Goal: Task Accomplishment & Management: Use online tool/utility

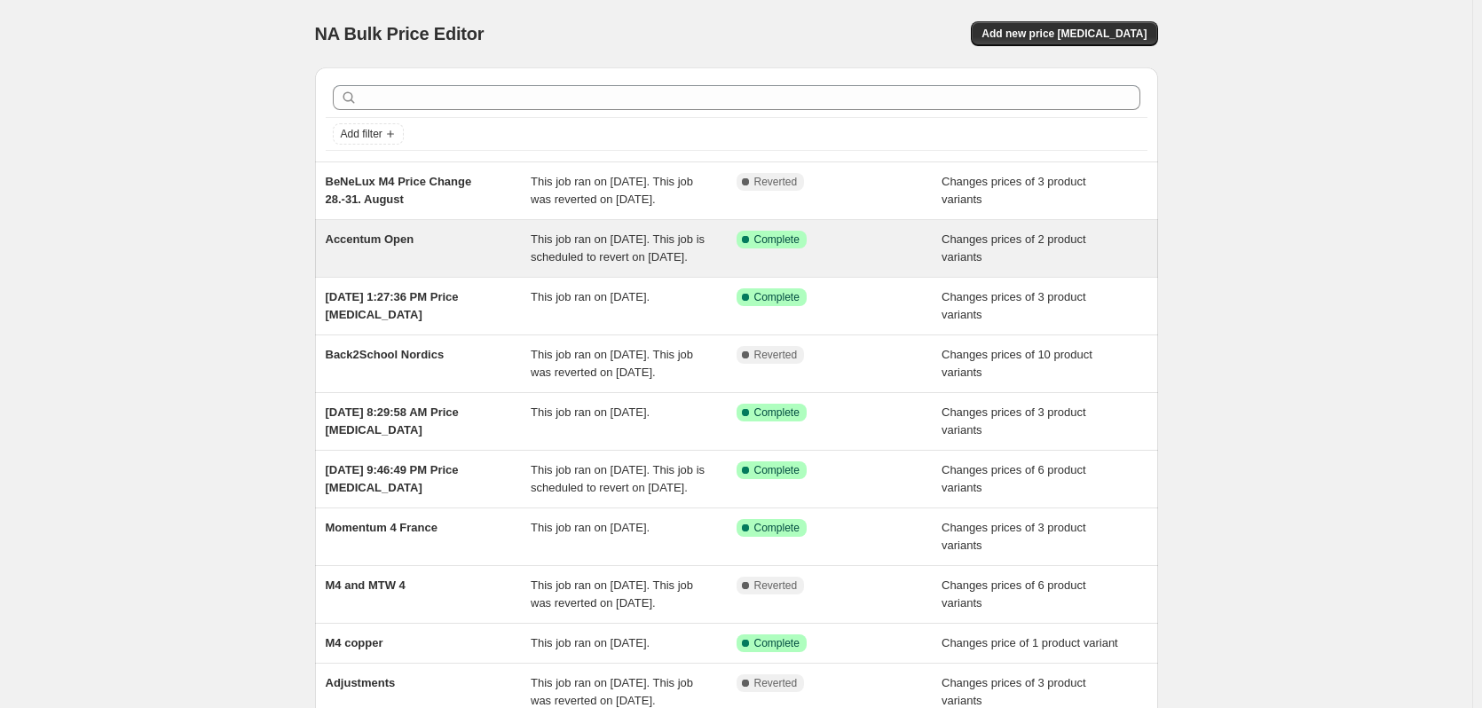
click at [403, 246] on span "Accentum Open" at bounding box center [370, 239] width 89 height 13
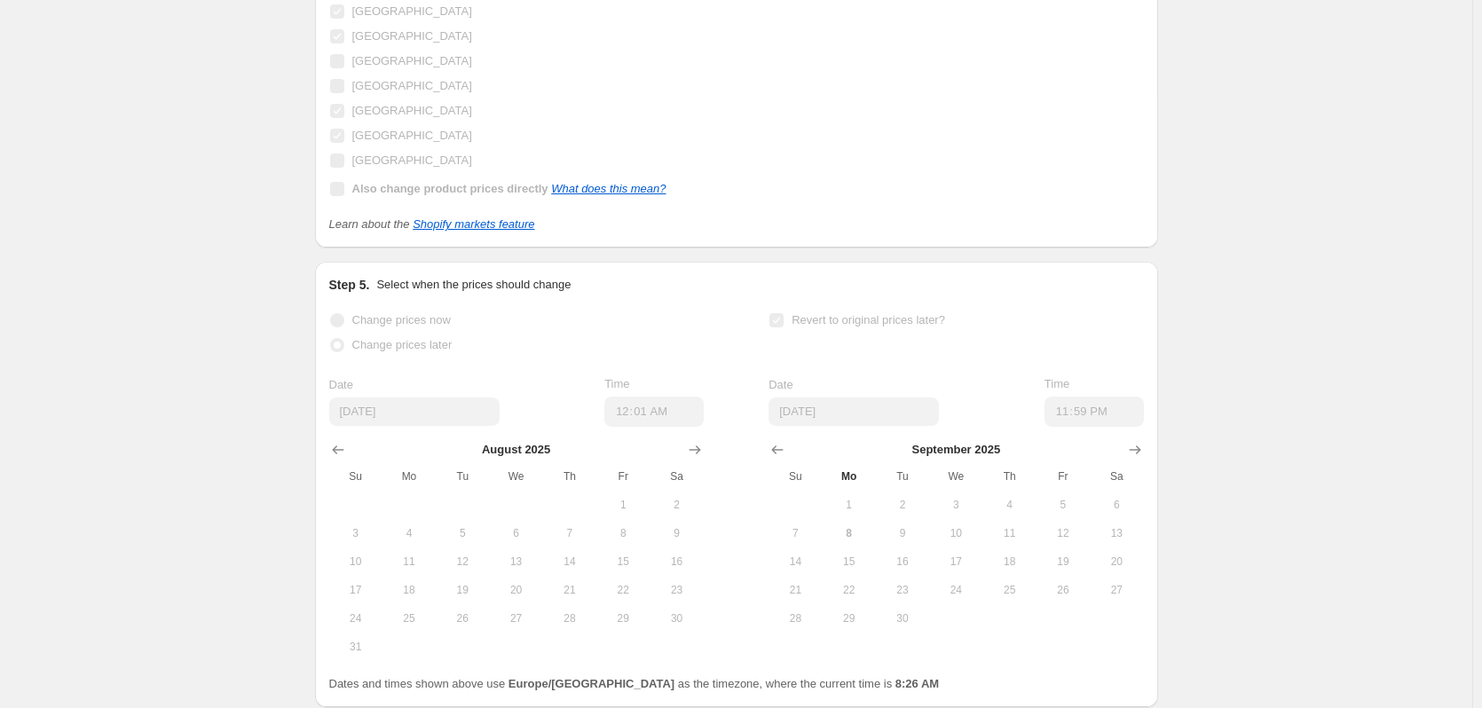
scroll to position [1509, 0]
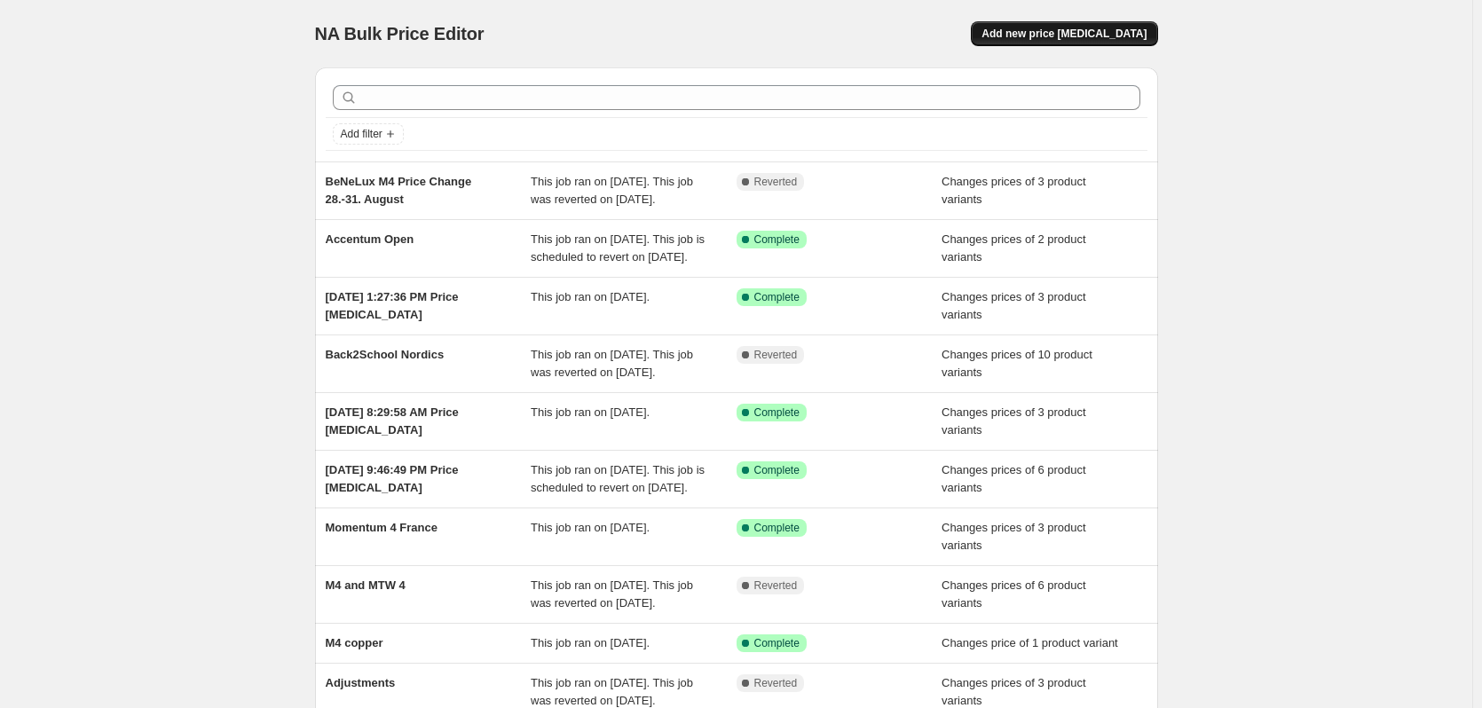
click at [1078, 33] on span "Add new price [MEDICAL_DATA]" at bounding box center [1064, 34] width 165 height 14
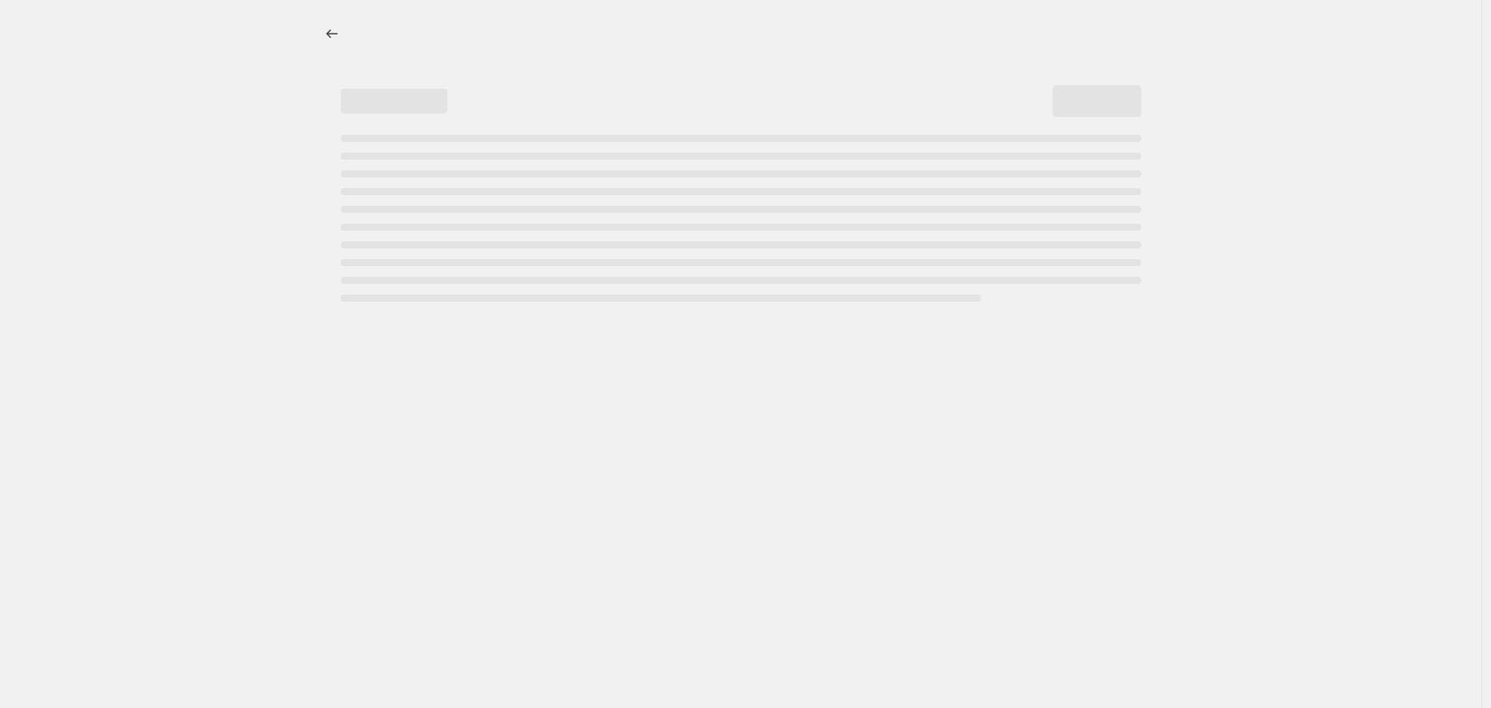
select select "percentage"
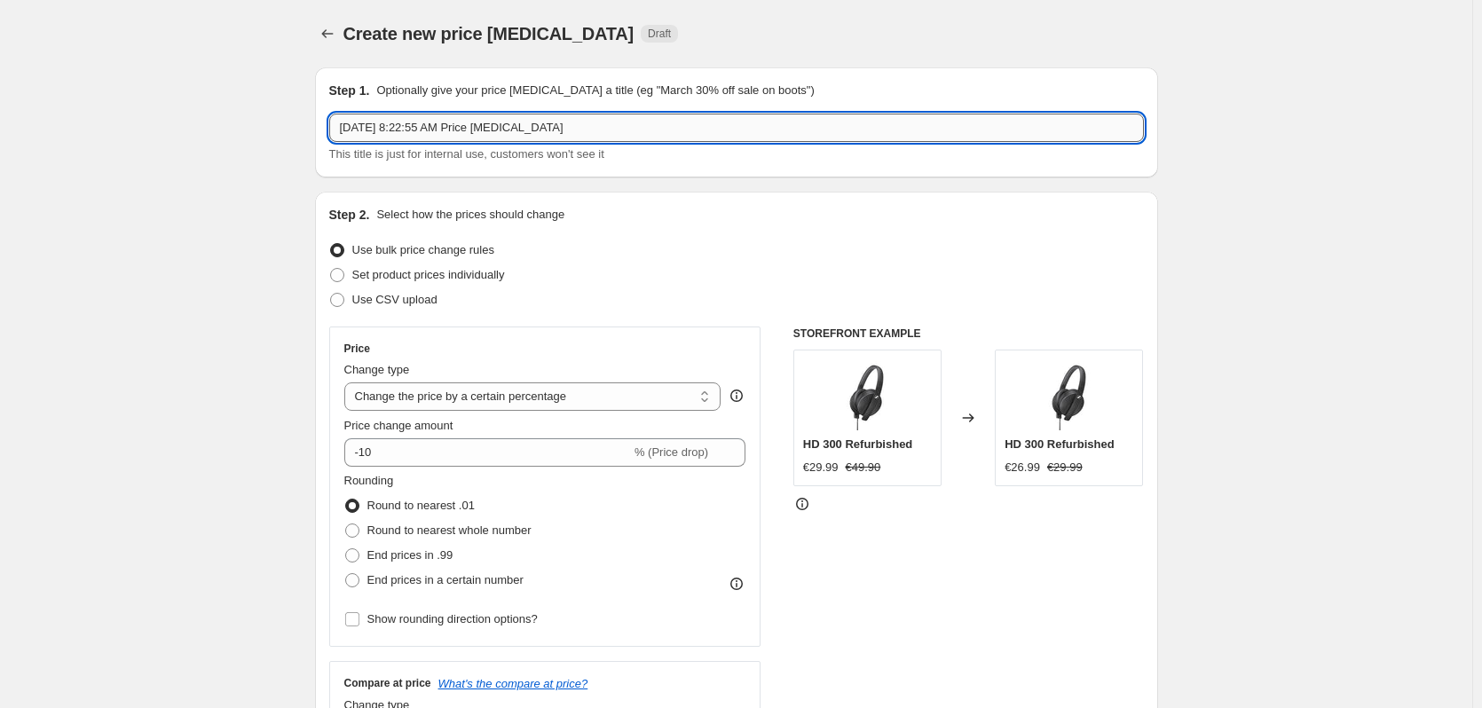
click at [438, 128] on input "[DATE] 8:22:55 AM Price [MEDICAL_DATA]" at bounding box center [736, 128] width 815 height 28
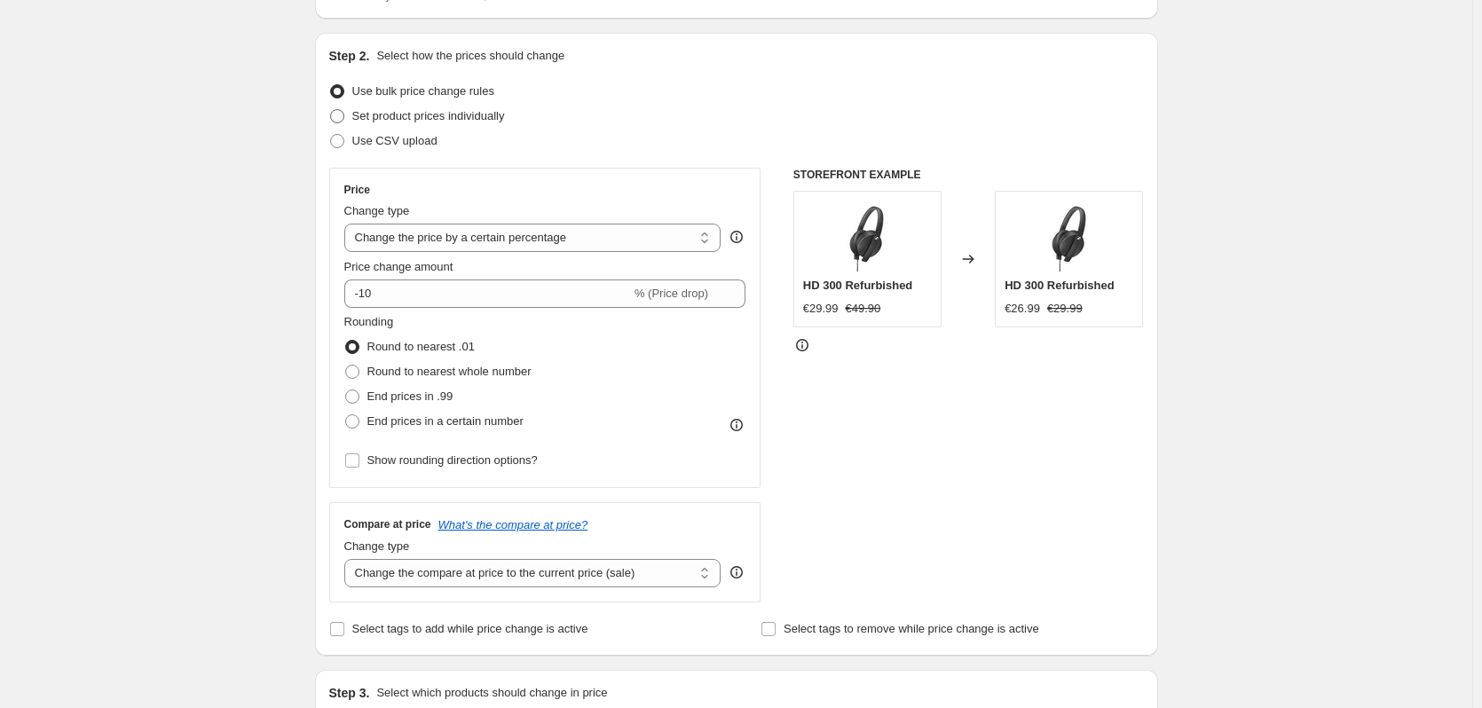
scroll to position [178, 0]
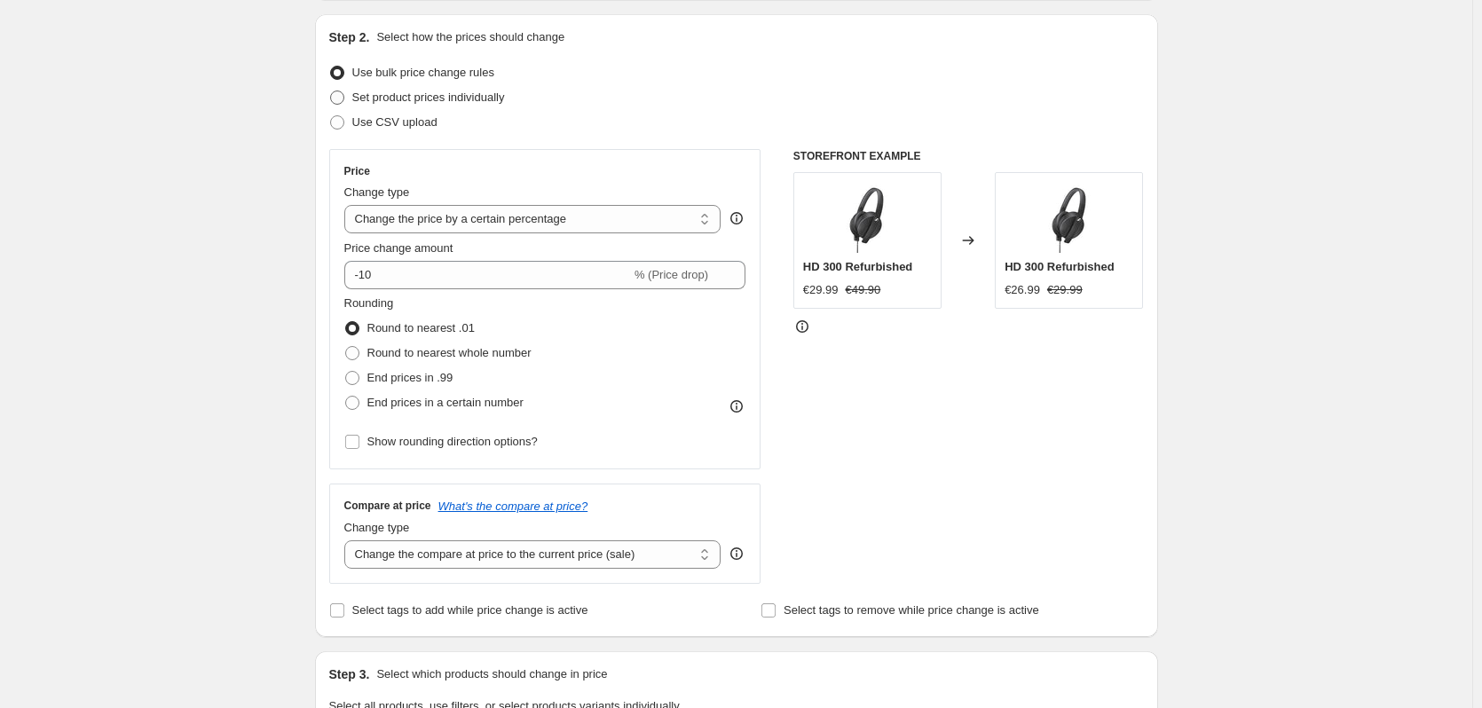
type input "Accentum Open France"
click at [449, 92] on span "Set product prices individually" at bounding box center [428, 97] width 153 height 13
click at [331, 91] on input "Set product prices individually" at bounding box center [330, 91] width 1 height 1
radio input "true"
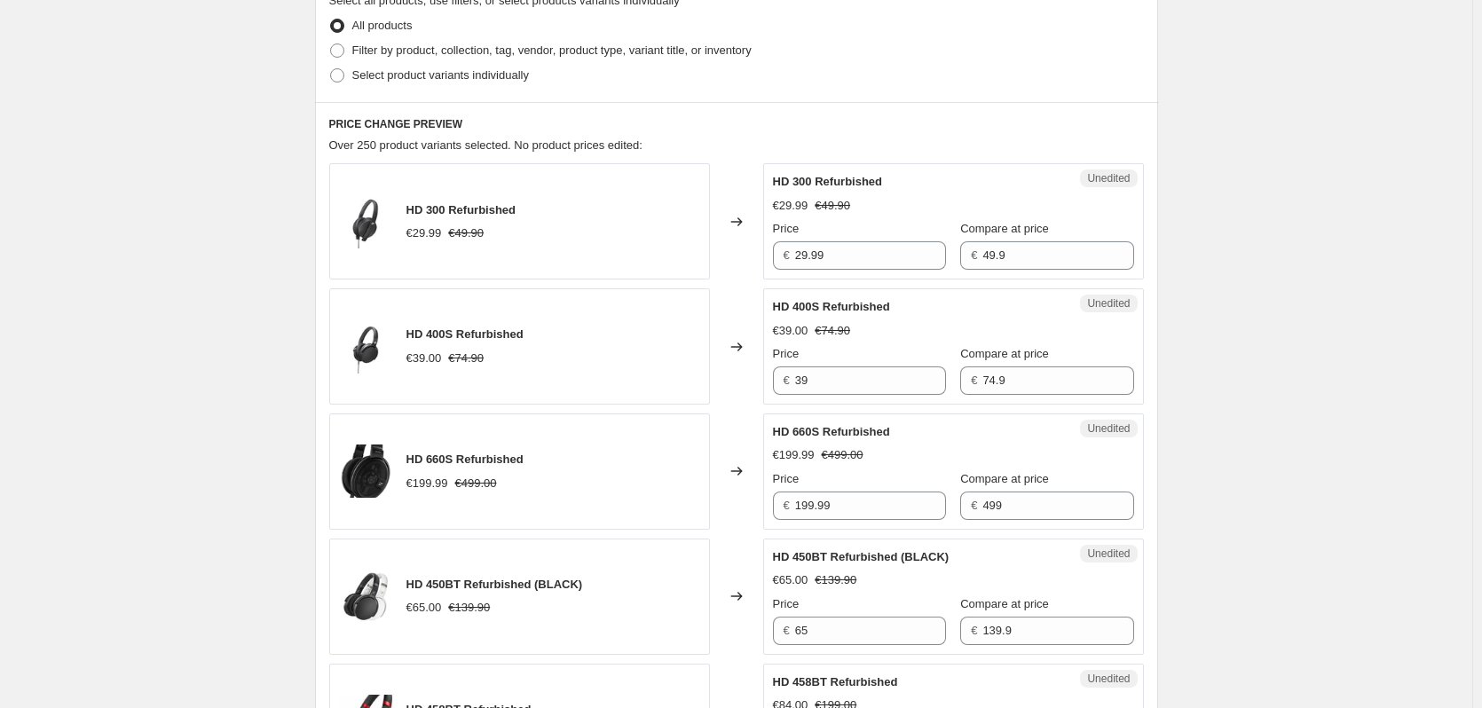
scroll to position [444, 0]
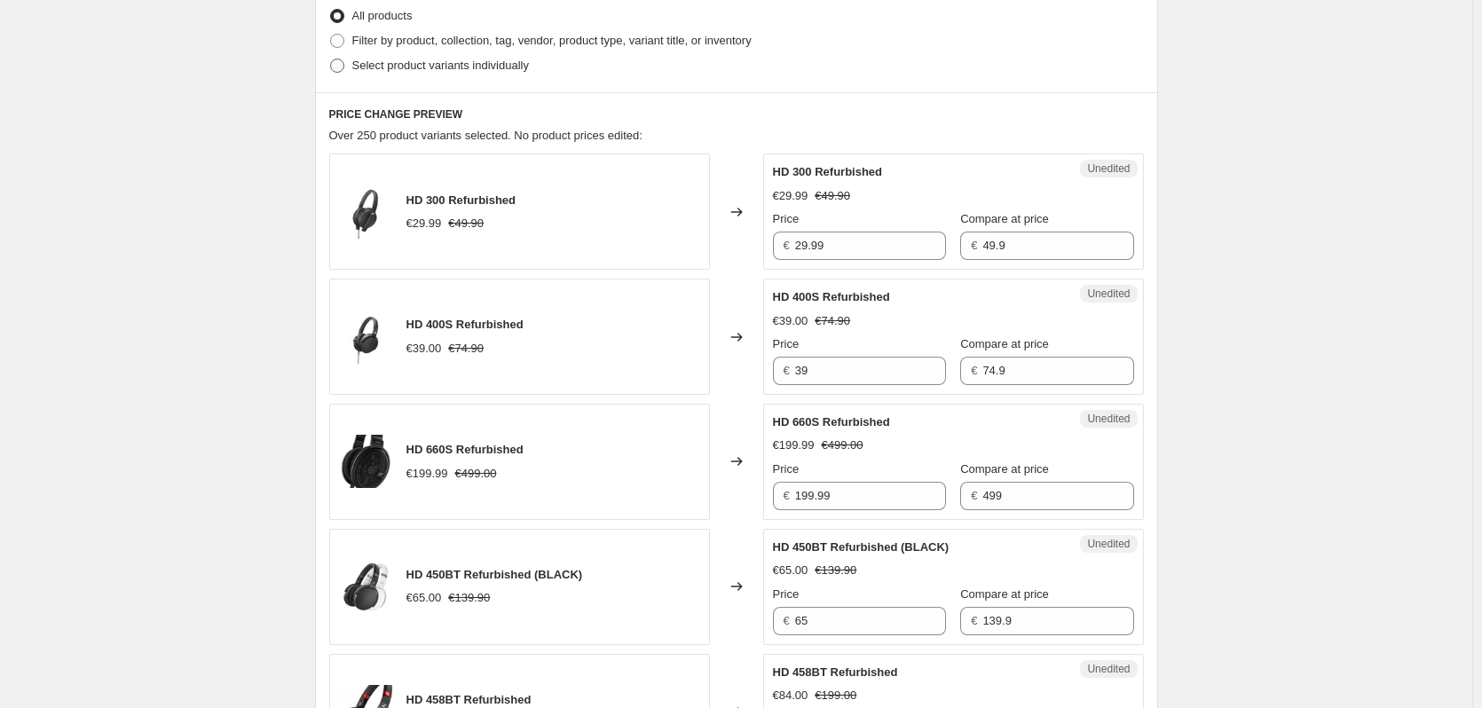
click at [413, 69] on span "Select product variants individually" at bounding box center [440, 65] width 177 height 13
click at [331, 59] on input "Select product variants individually" at bounding box center [330, 59] width 1 height 1
radio input "true"
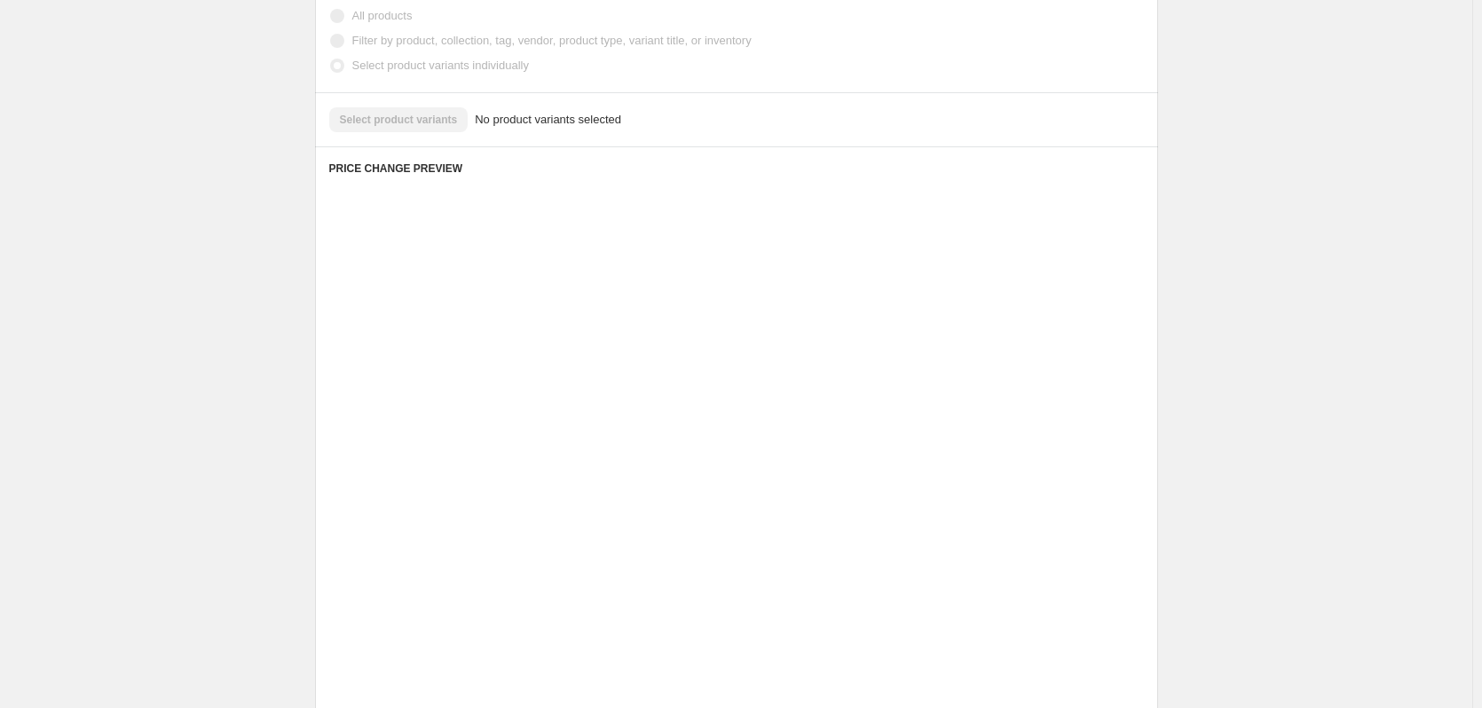
scroll to position [323, 0]
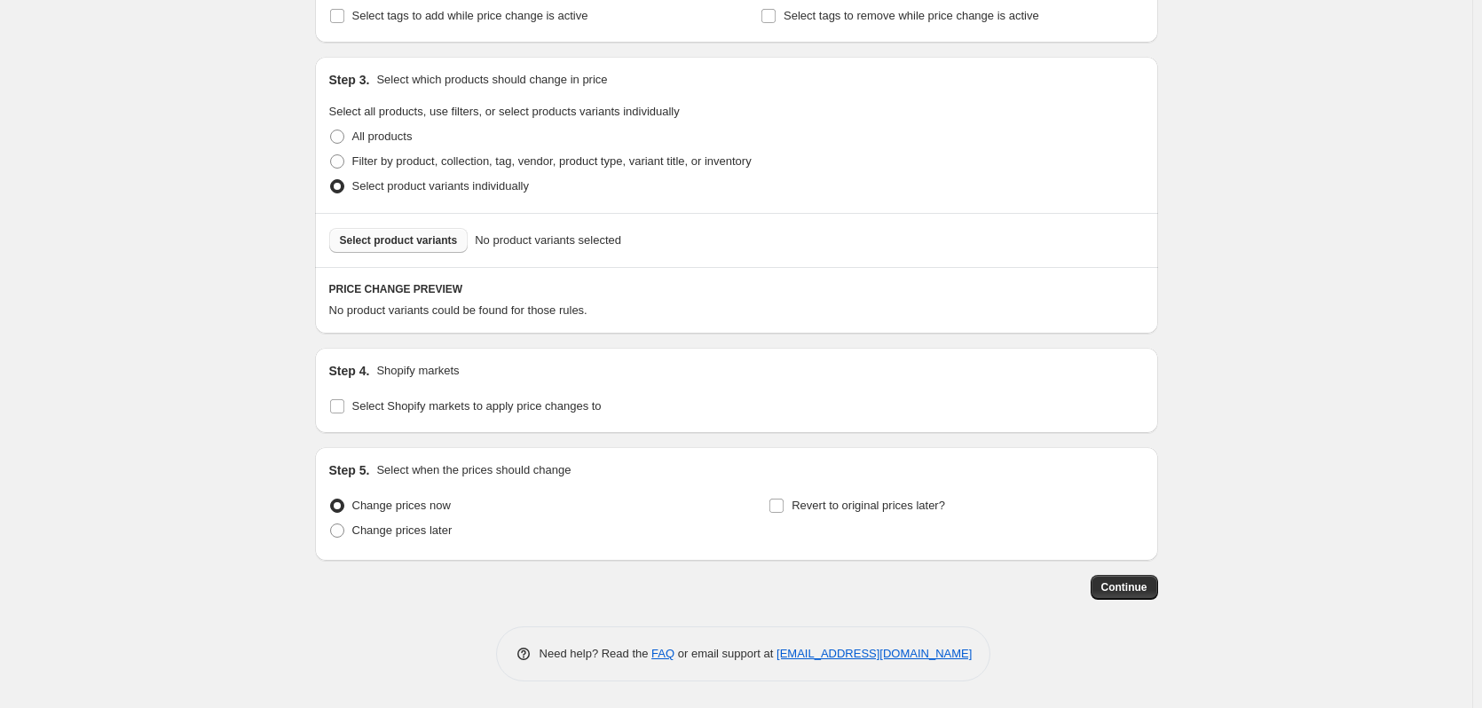
click at [378, 240] on span "Select product variants" at bounding box center [399, 240] width 118 height 14
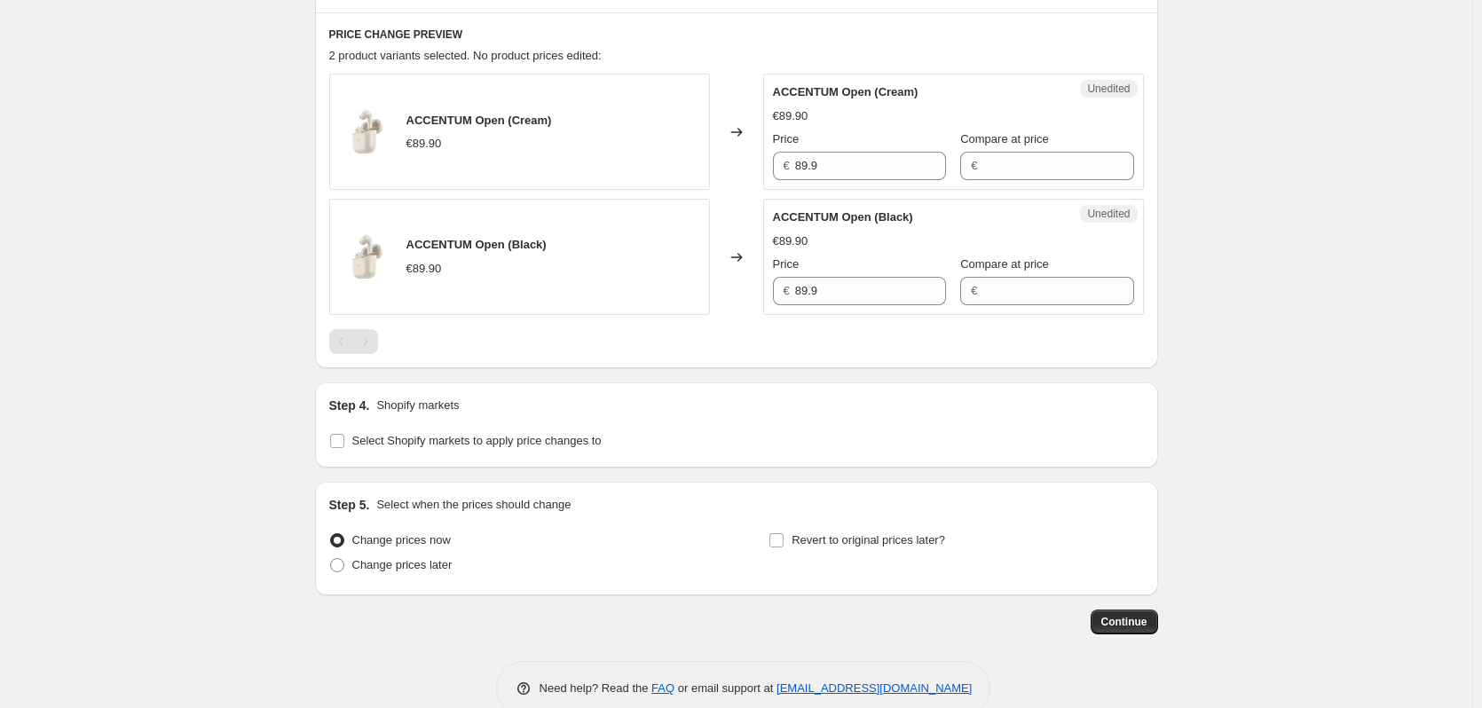
scroll to position [613, 0]
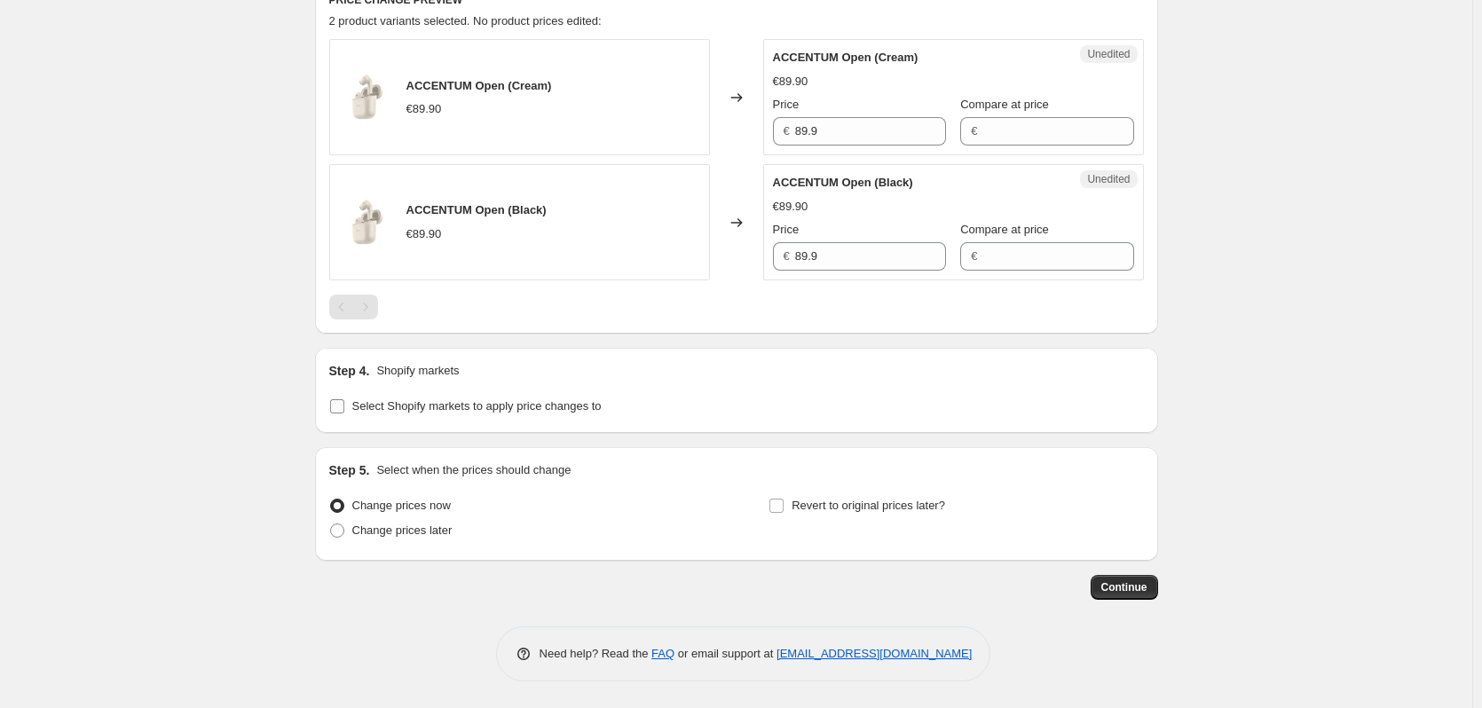
click at [438, 407] on span "Select Shopify markets to apply price changes to" at bounding box center [476, 405] width 249 height 13
click at [344, 407] on input "Select Shopify markets to apply price changes to" at bounding box center [337, 406] width 14 height 14
checkbox input "true"
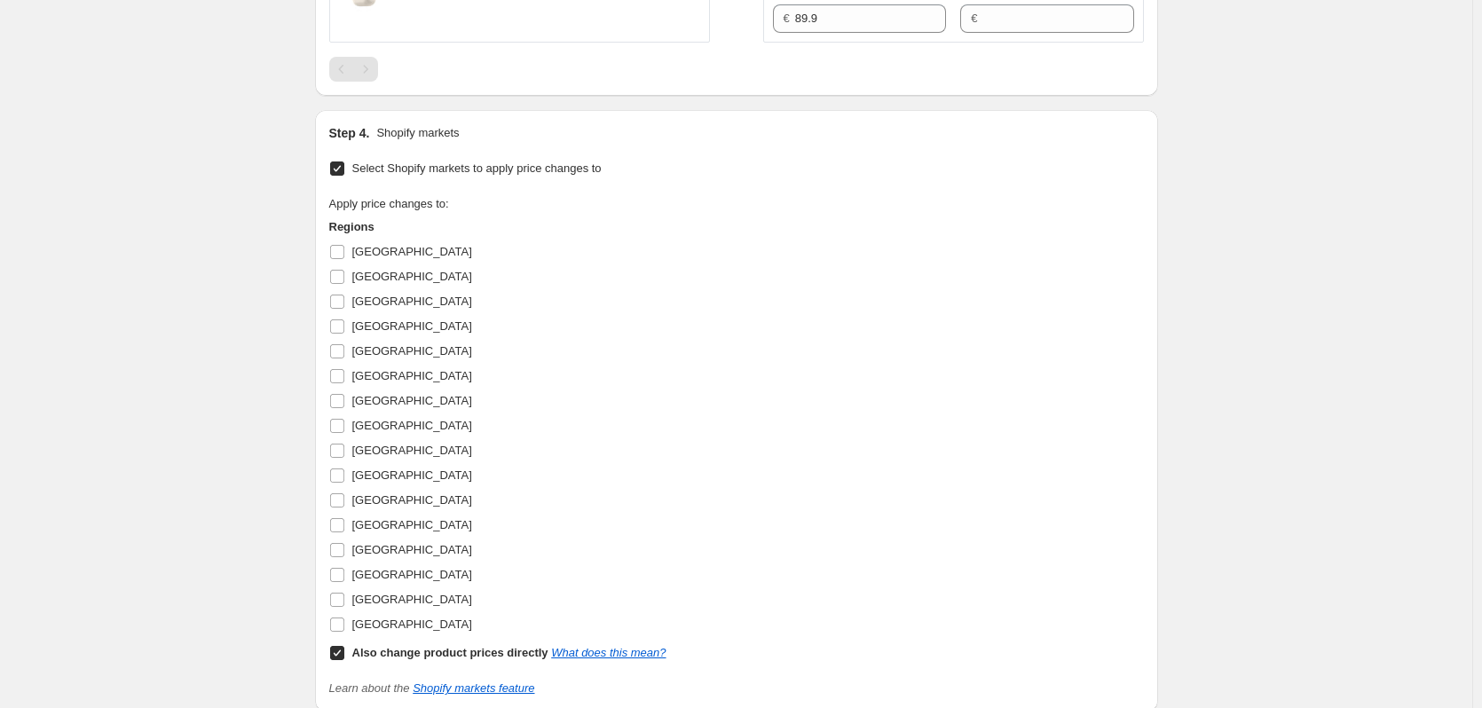
scroll to position [879, 0]
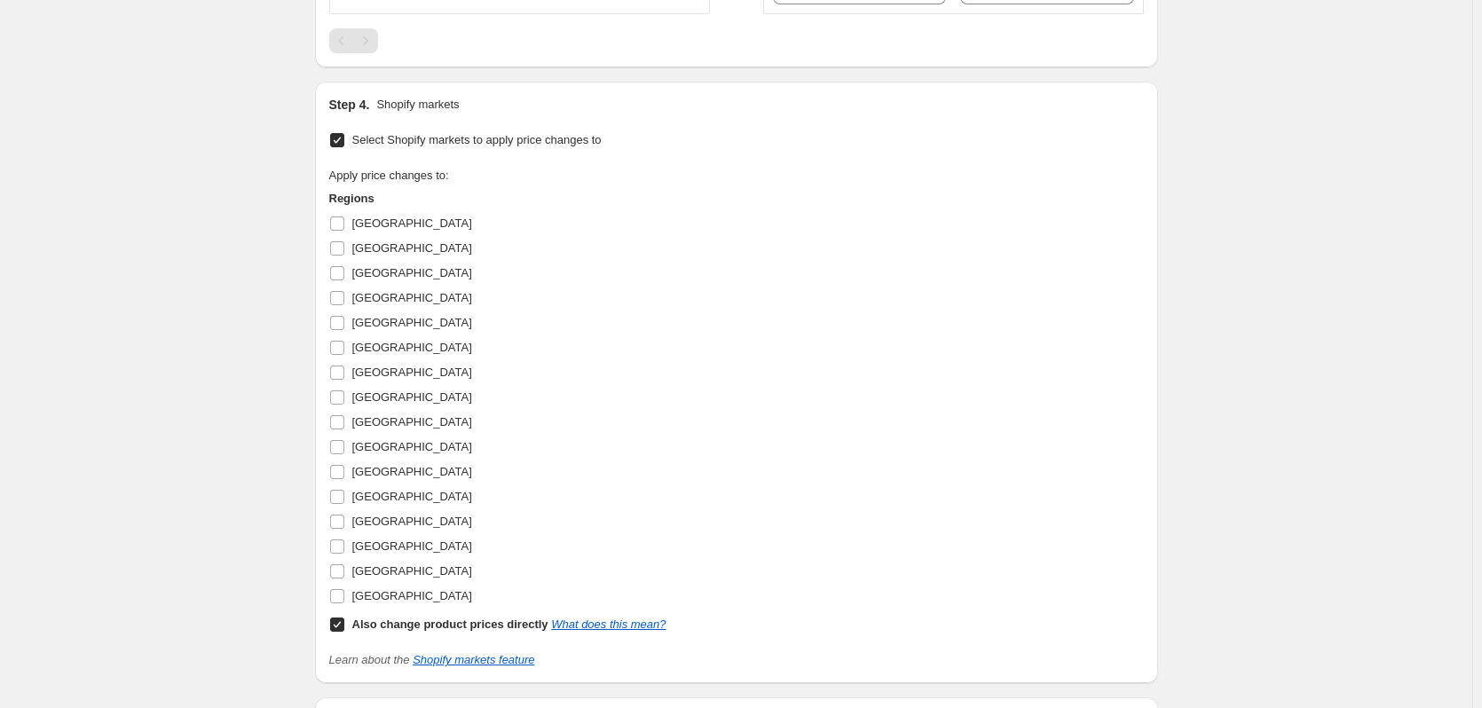
click at [362, 620] on b "Also change product prices directly" at bounding box center [450, 624] width 196 height 13
click at [344, 620] on input "Also change product prices directly What does this mean?" at bounding box center [337, 625] width 14 height 14
checkbox input "false"
click at [373, 328] on span "[GEOGRAPHIC_DATA]" at bounding box center [412, 322] width 120 height 13
click at [344, 328] on input "[GEOGRAPHIC_DATA]" at bounding box center [337, 323] width 14 height 14
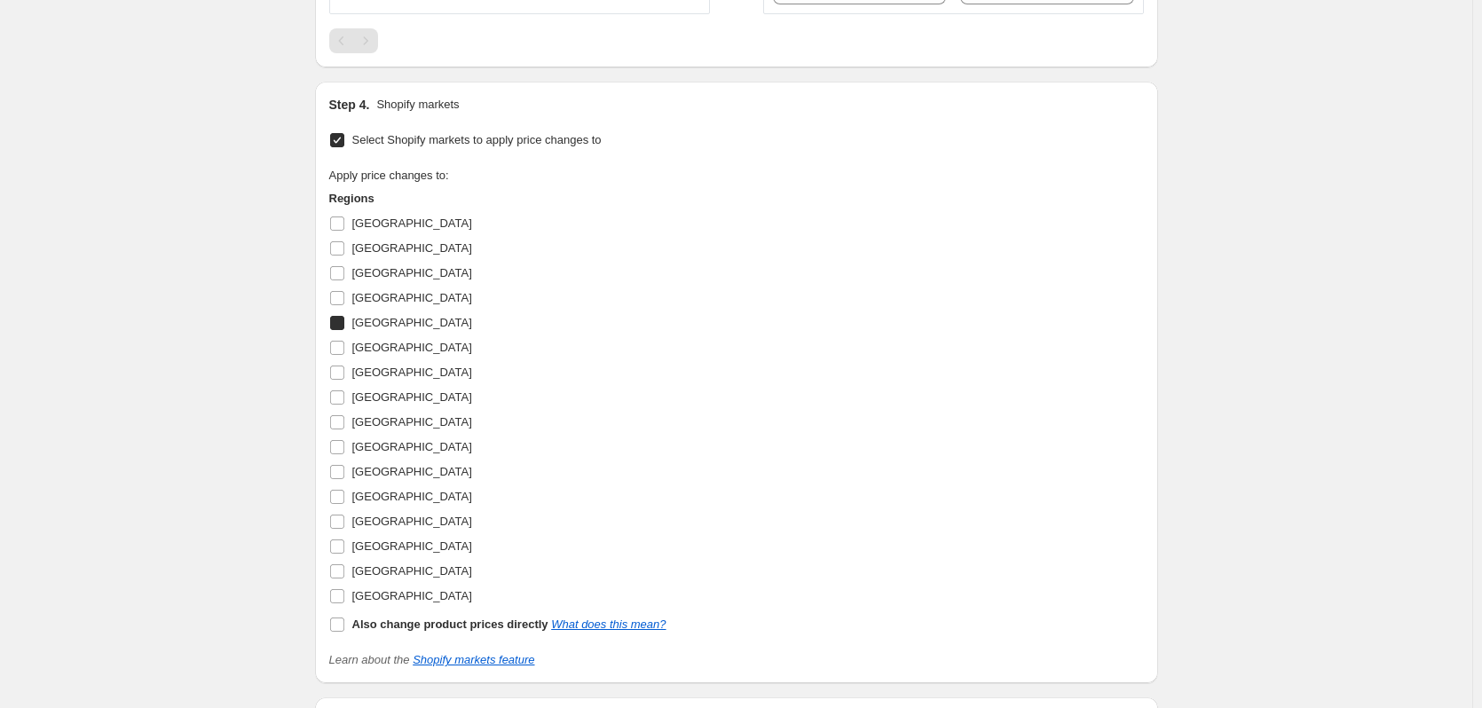
checkbox input "true"
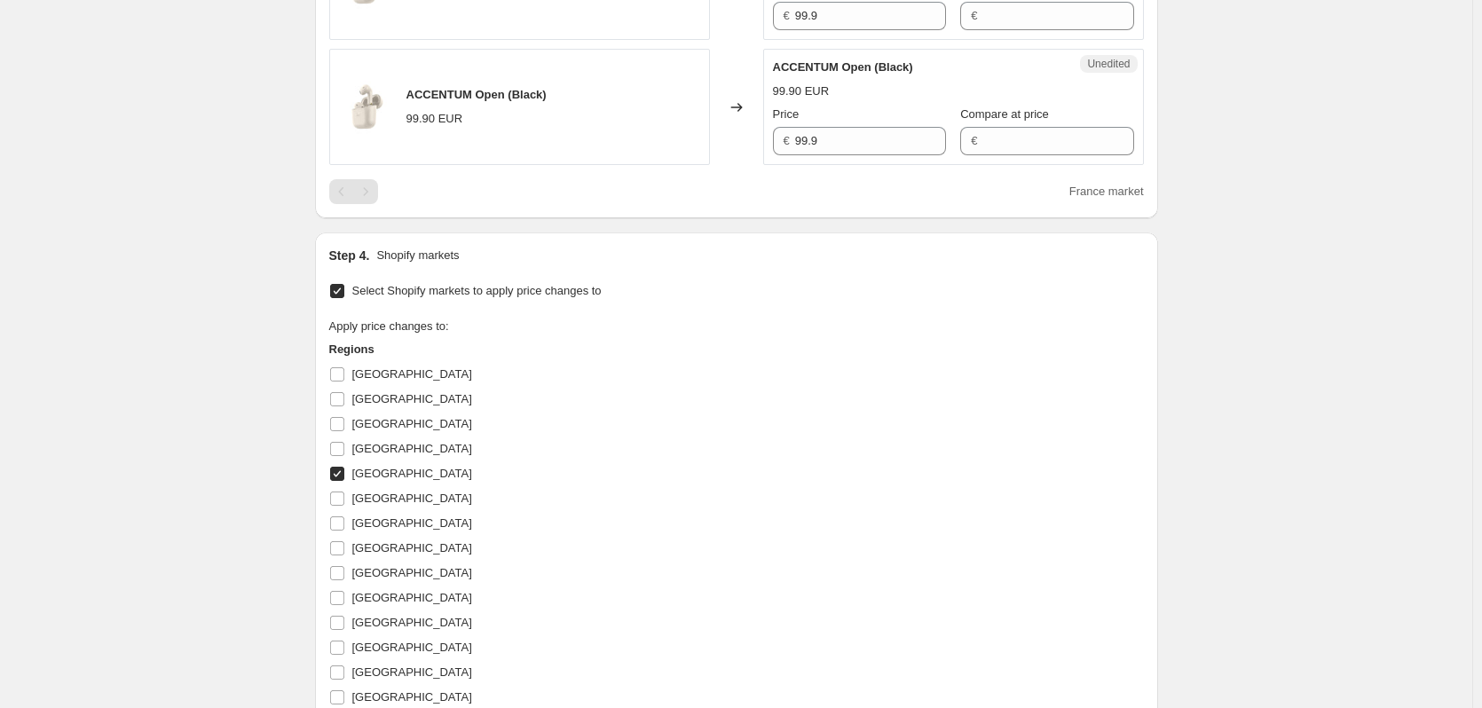
scroll to position [613, 0]
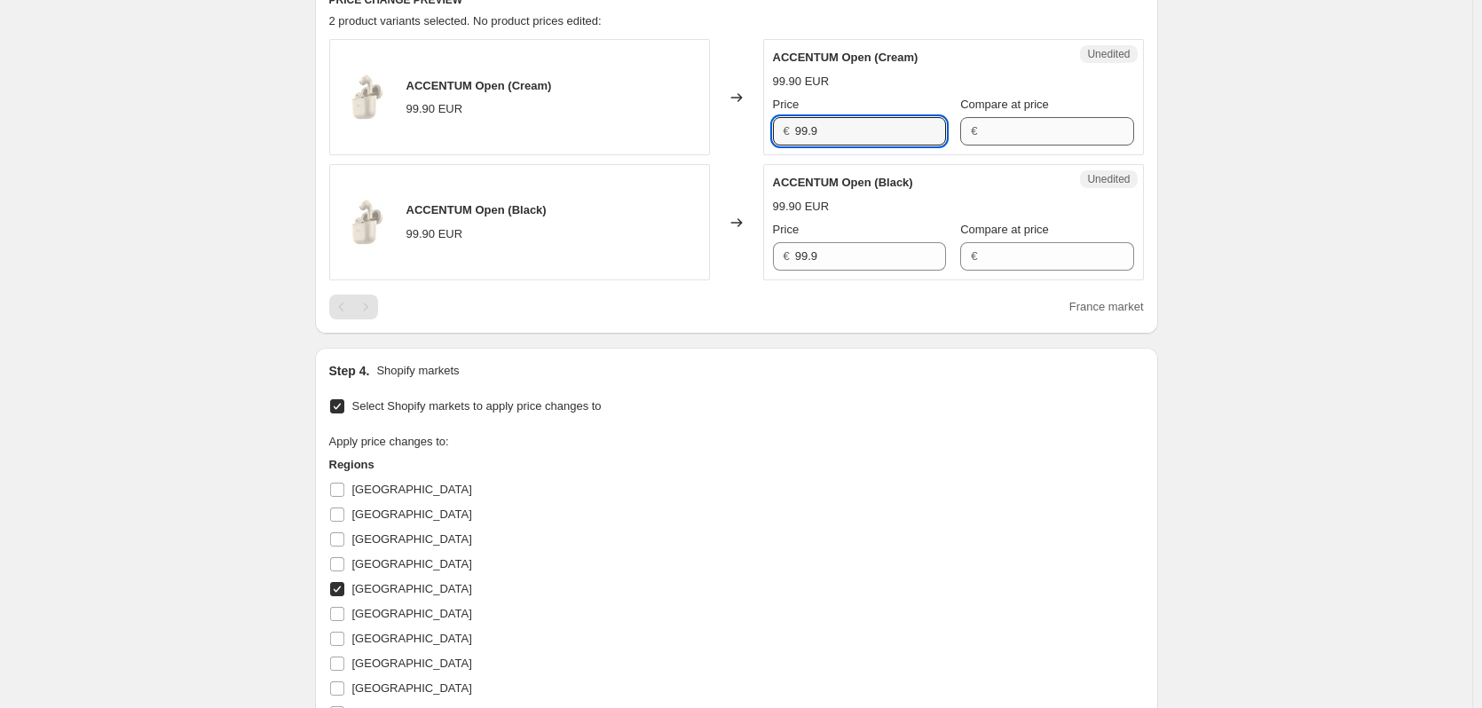
drag, startPoint x: 807, startPoint y: 129, endPoint x: 1027, endPoint y: 125, distance: 220.2
click at [1027, 125] on div "Price € 99.9 Compare at price €" at bounding box center [953, 121] width 361 height 50
click at [897, 137] on input "99.9" at bounding box center [870, 131] width 151 height 28
drag, startPoint x: 851, startPoint y: 135, endPoint x: 715, endPoint y: 138, distance: 136.7
click at [715, 138] on div "ACCENTUM Open (Cream) 99.90 EUR Changed to Unedited ACCENTUM Open (Cream) 99.90…" at bounding box center [736, 97] width 815 height 116
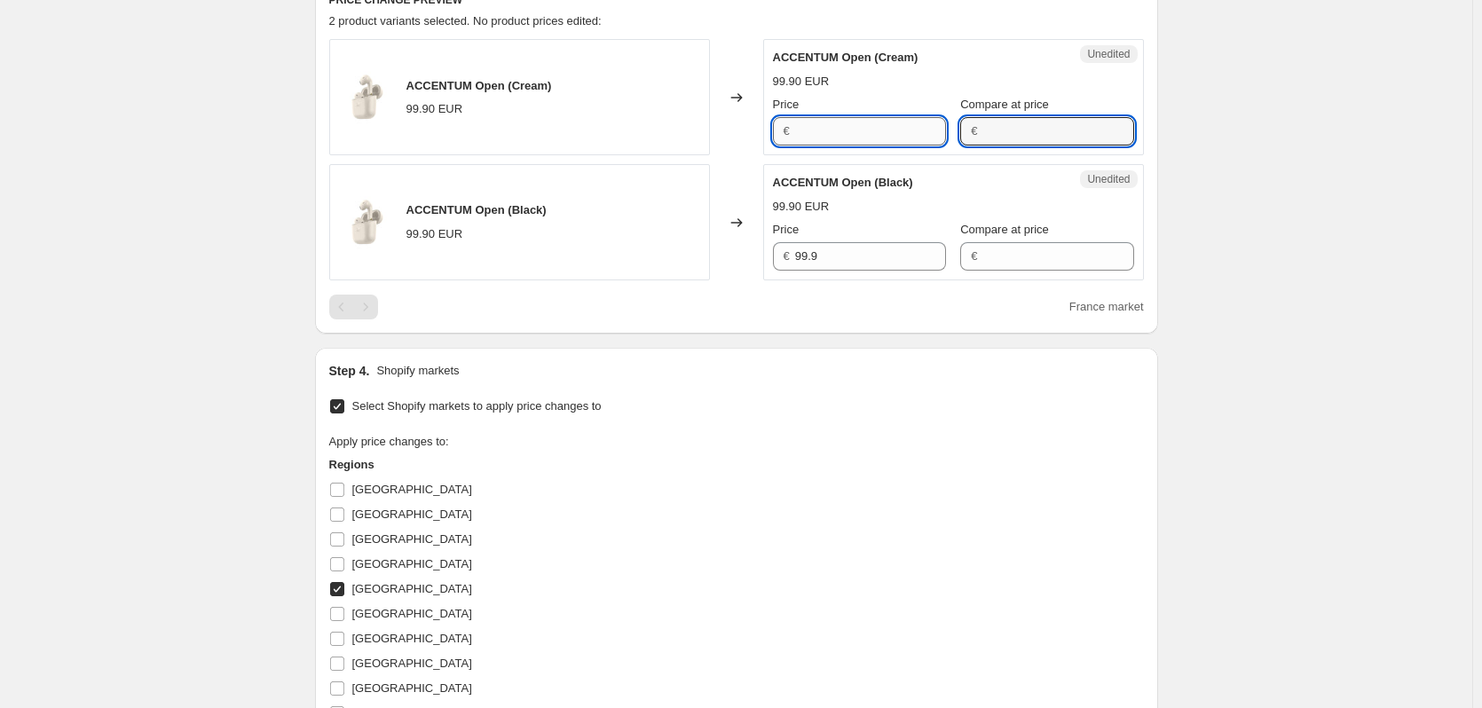
type input "99.9"
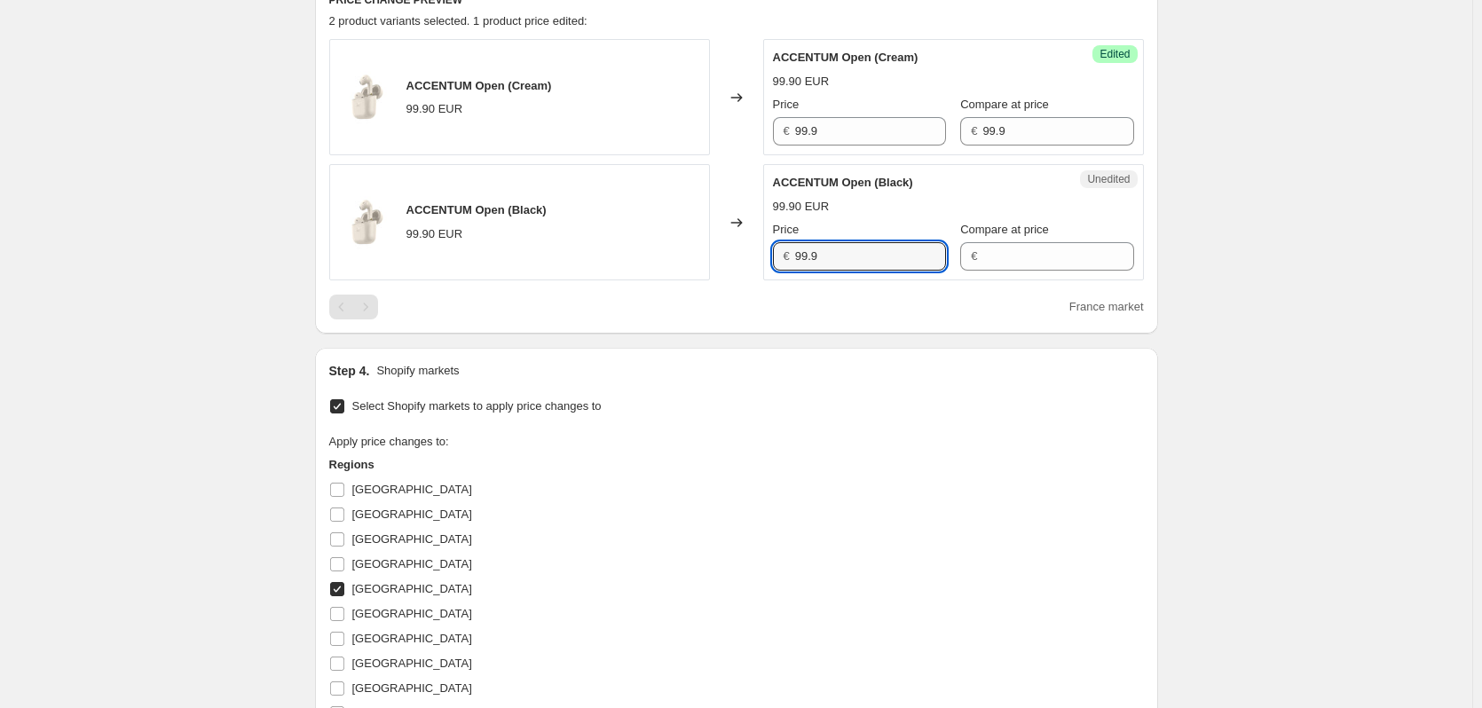
drag, startPoint x: 856, startPoint y: 258, endPoint x: 780, endPoint y: 262, distance: 75.5
click at [780, 262] on div "€ 99.9" at bounding box center [859, 256] width 173 height 28
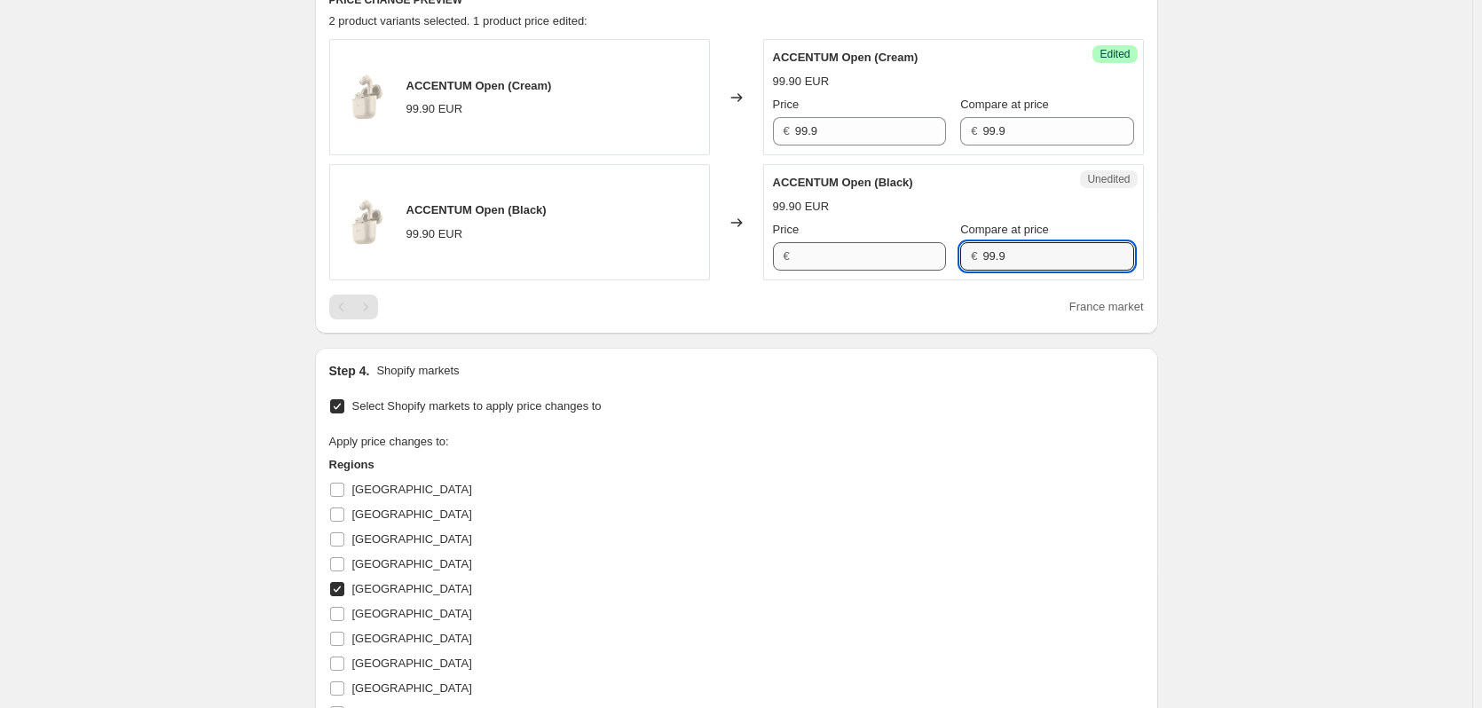
type input "99.9"
click at [817, 132] on input "99.9" at bounding box center [870, 131] width 151 height 28
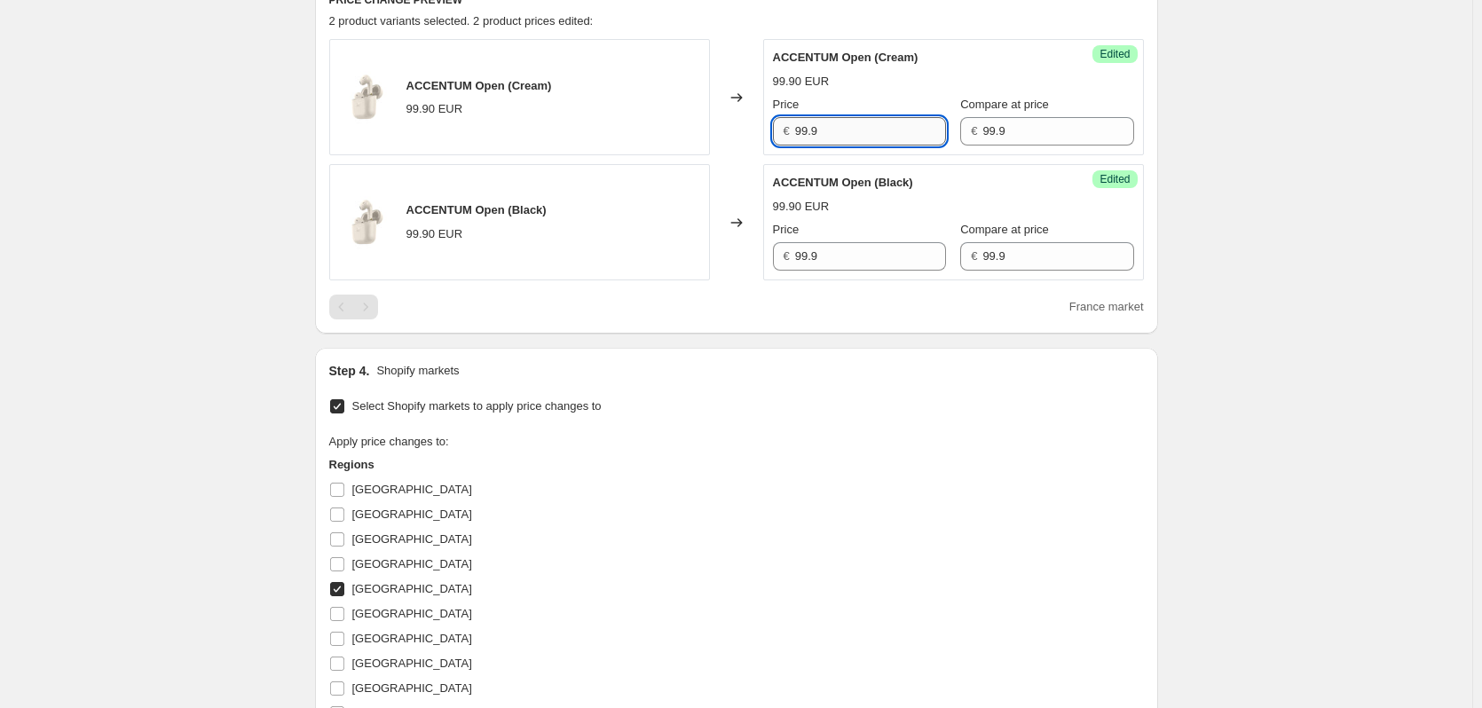
click at [805, 134] on input "99.9" at bounding box center [870, 131] width 151 height 28
type input "69.9"
click at [803, 256] on input "99.9" at bounding box center [870, 256] width 151 height 28
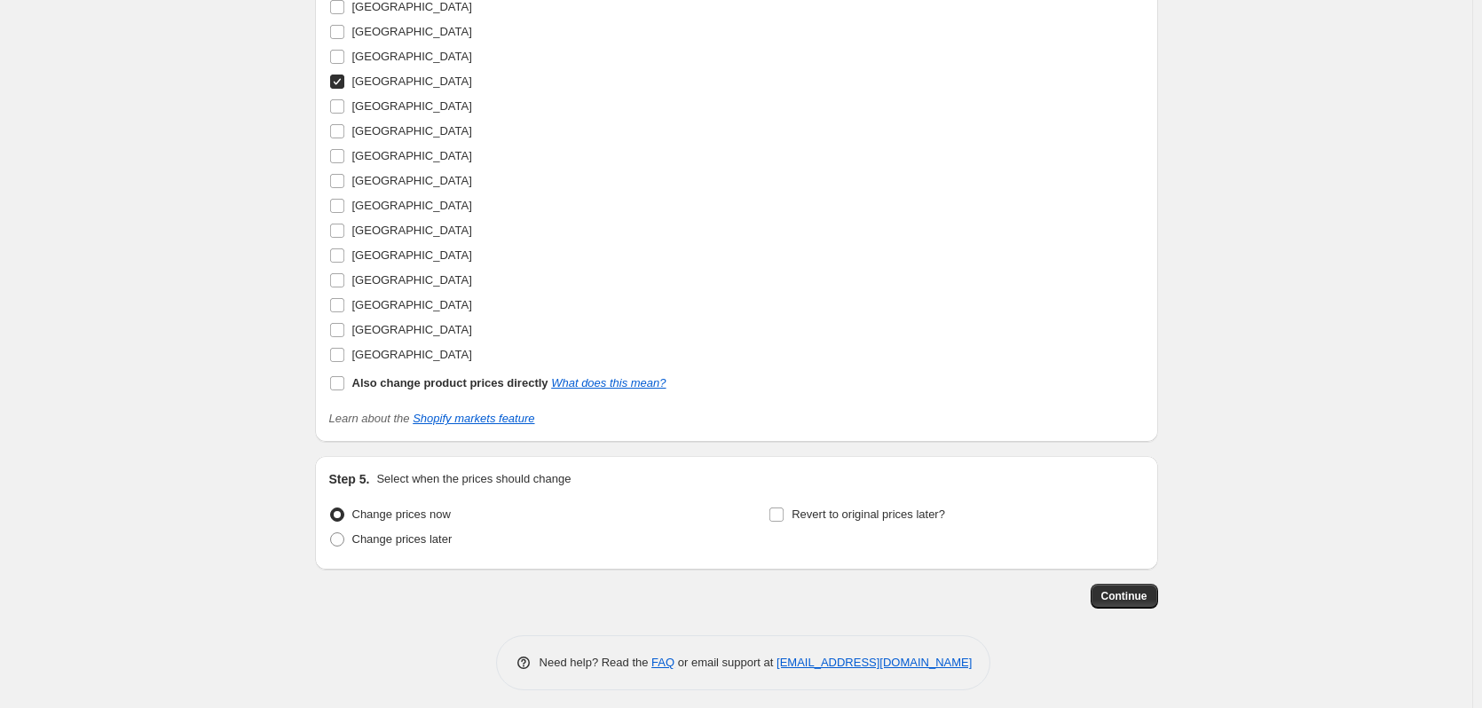
scroll to position [1129, 0]
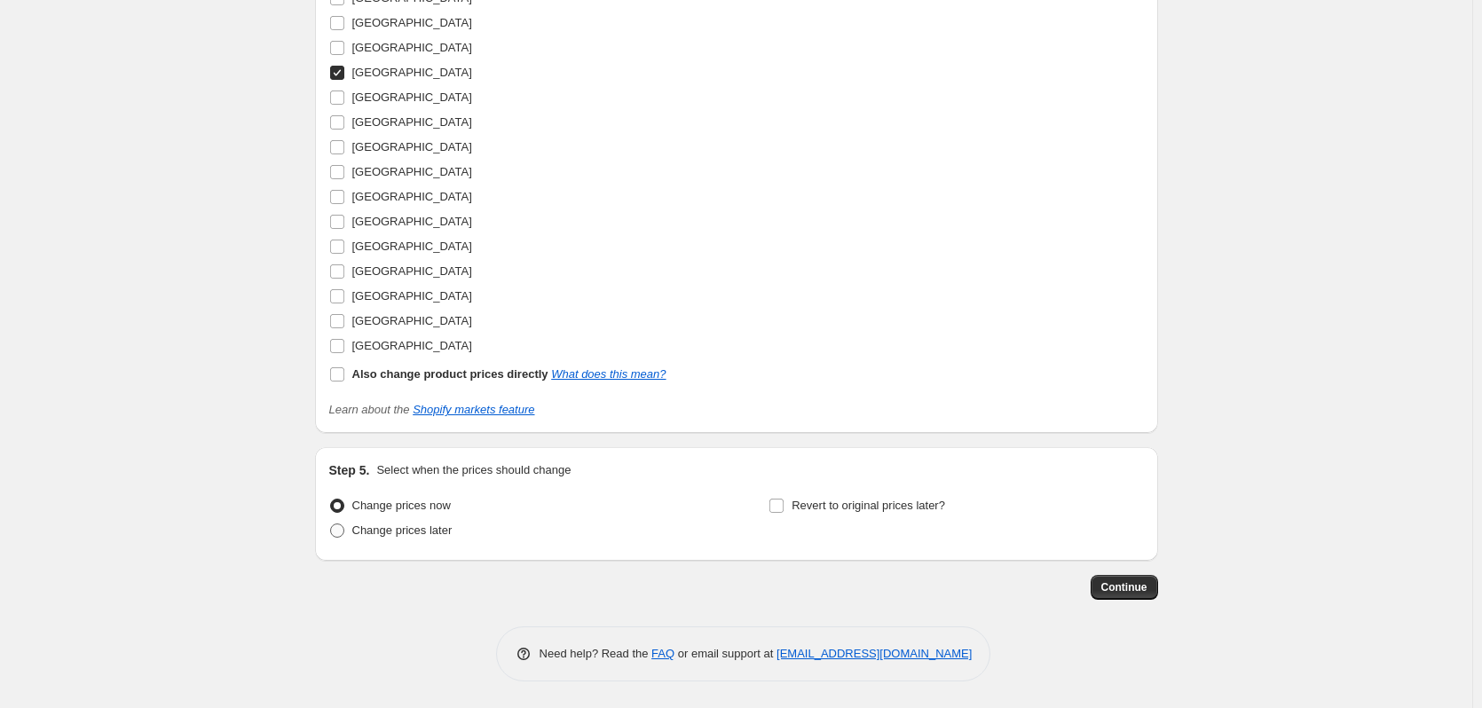
type input "69.9"
click at [418, 534] on span "Change prices later" at bounding box center [402, 530] width 100 height 13
click at [331, 525] on input "Change prices later" at bounding box center [330, 524] width 1 height 1
radio input "true"
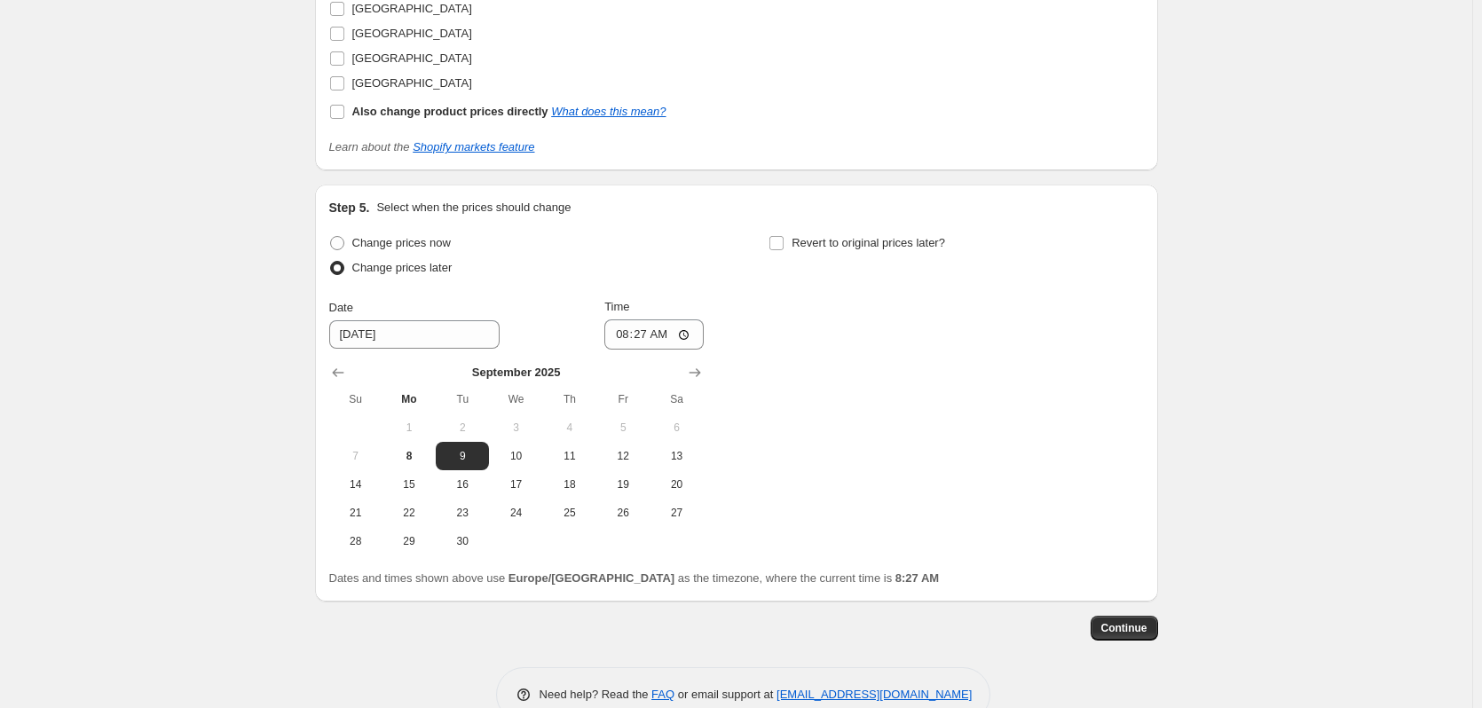
scroll to position [1396, 0]
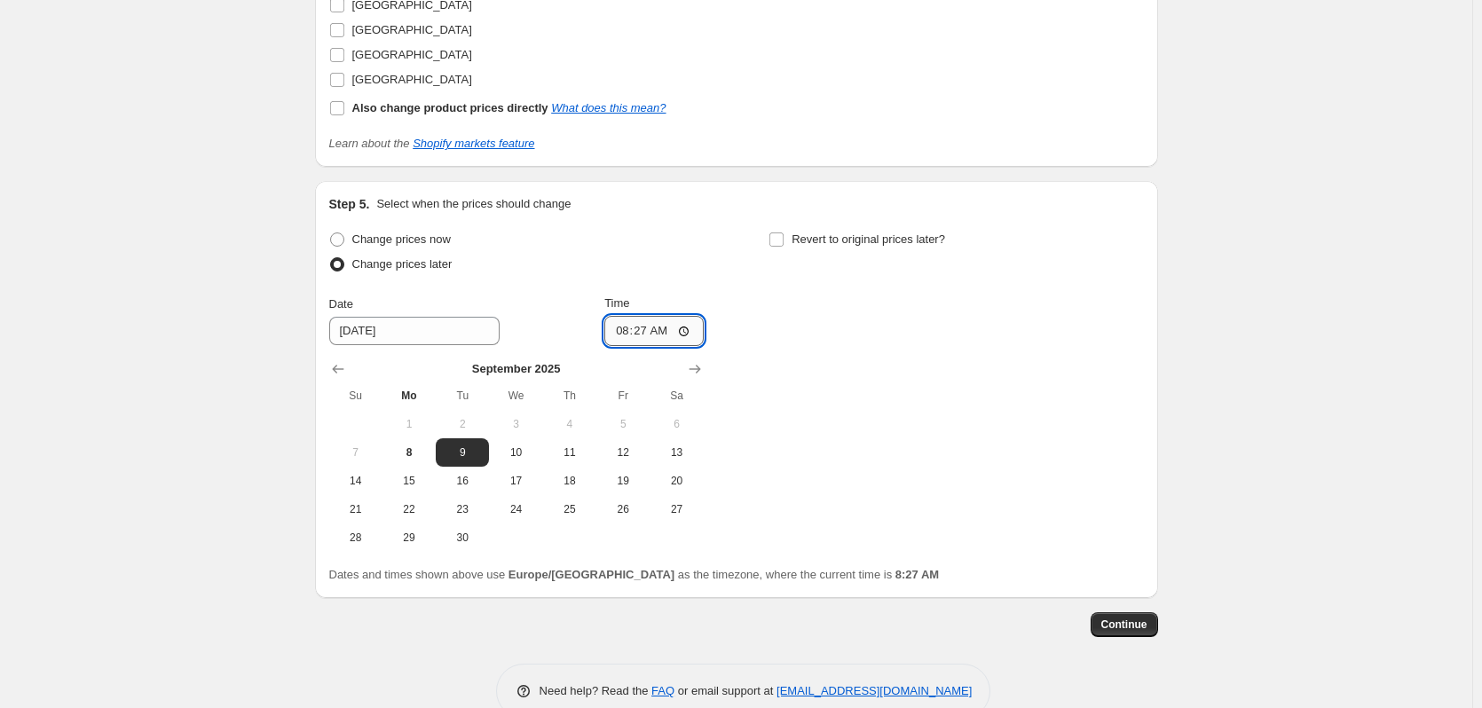
click at [694, 324] on input "08:27" at bounding box center [654, 331] width 99 height 30
type input "00:01"
click at [891, 290] on div "Change prices now Change prices later Date 9/9/2025 Time 00:01 September 2025 S…" at bounding box center [736, 389] width 815 height 325
click at [866, 241] on span "Revert to original prices later?" at bounding box center [869, 239] width 154 height 13
click at [784, 241] on input "Revert to original prices later?" at bounding box center [777, 240] width 14 height 14
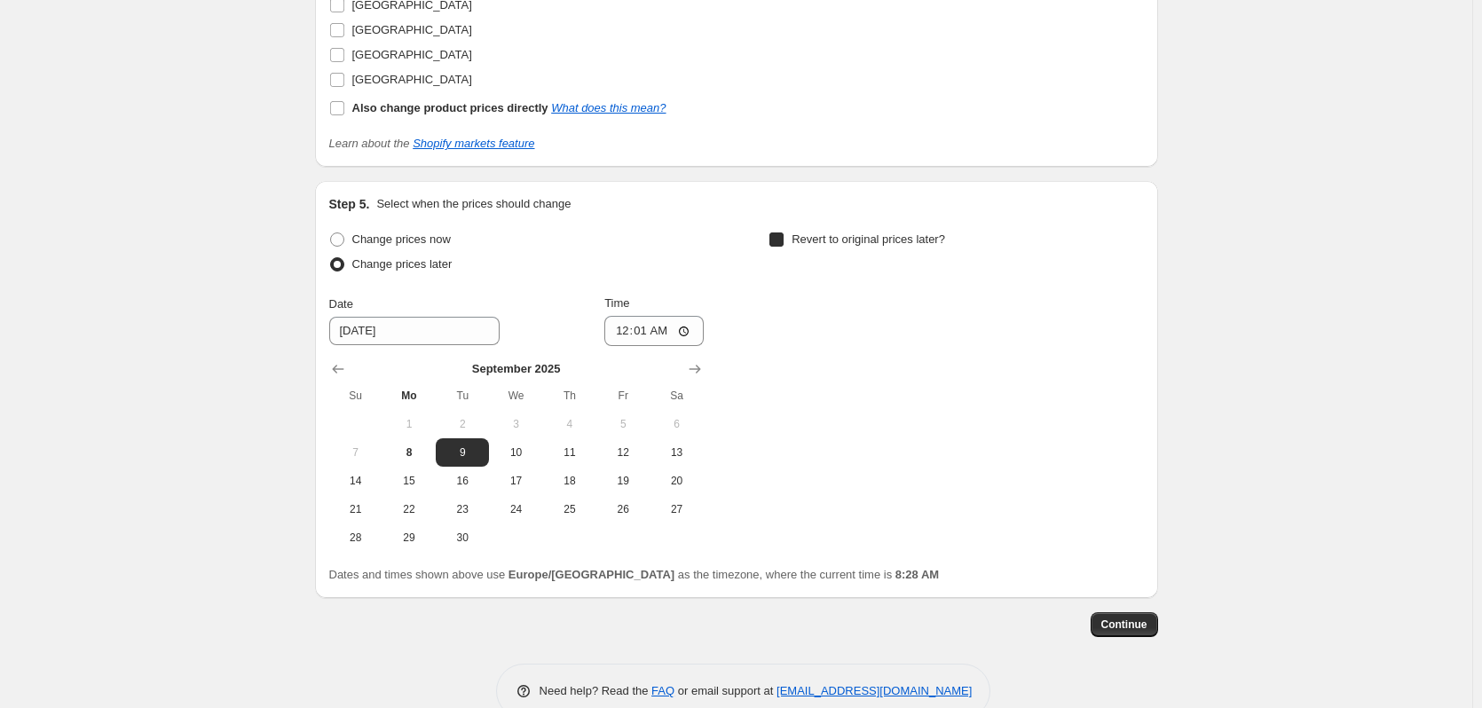
checkbox input "true"
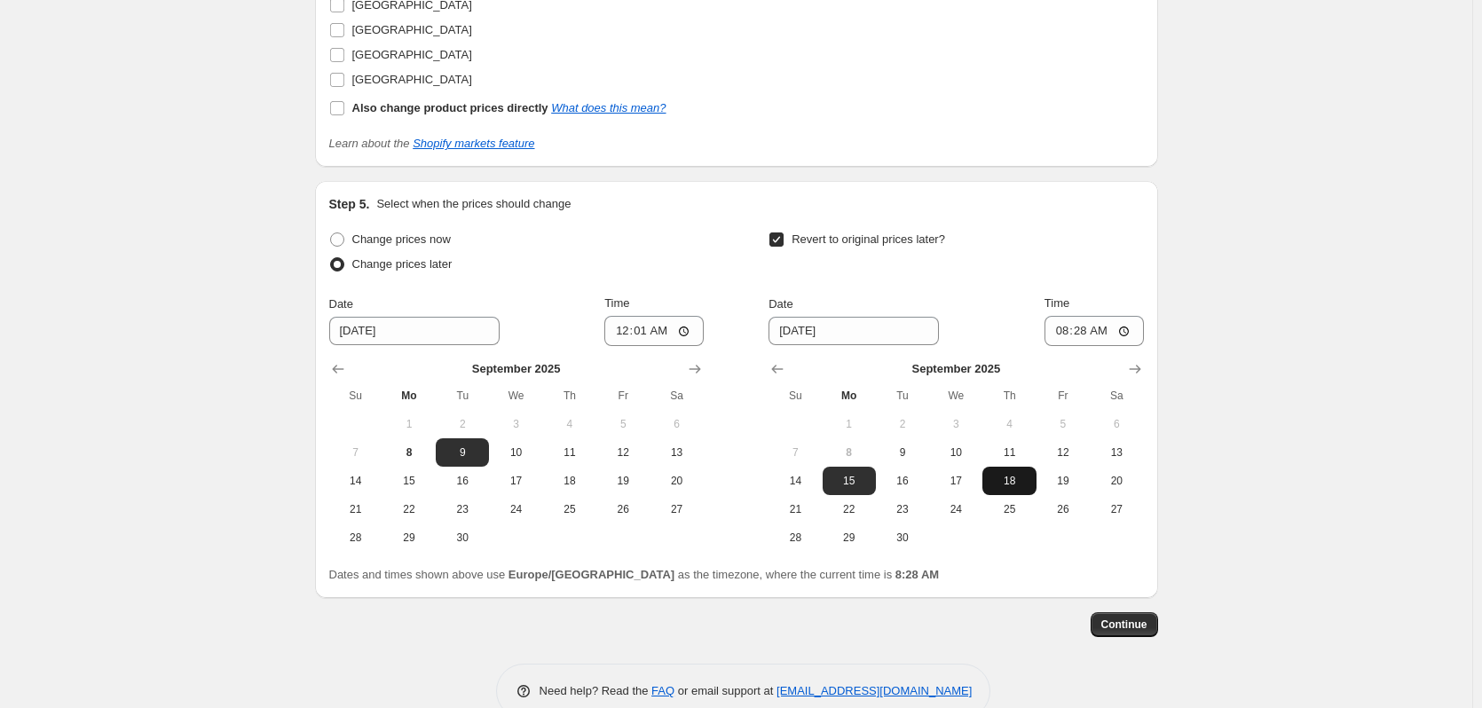
click at [1021, 470] on button "18" at bounding box center [1009, 481] width 53 height 28
type input "9/18/2025"
click at [1122, 329] on input "08:28" at bounding box center [1094, 331] width 99 height 30
type input "23:59"
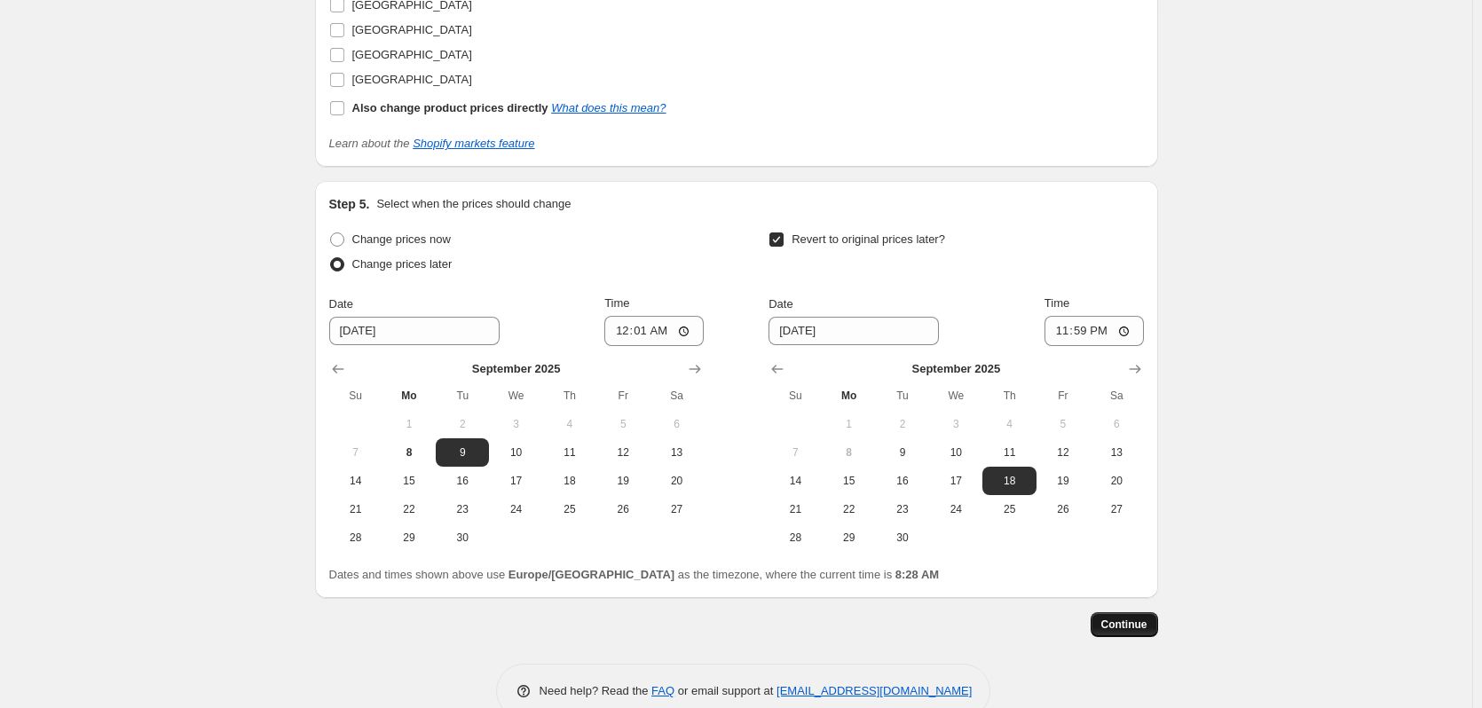
click at [1131, 615] on button "Continue" at bounding box center [1124, 625] width 67 height 25
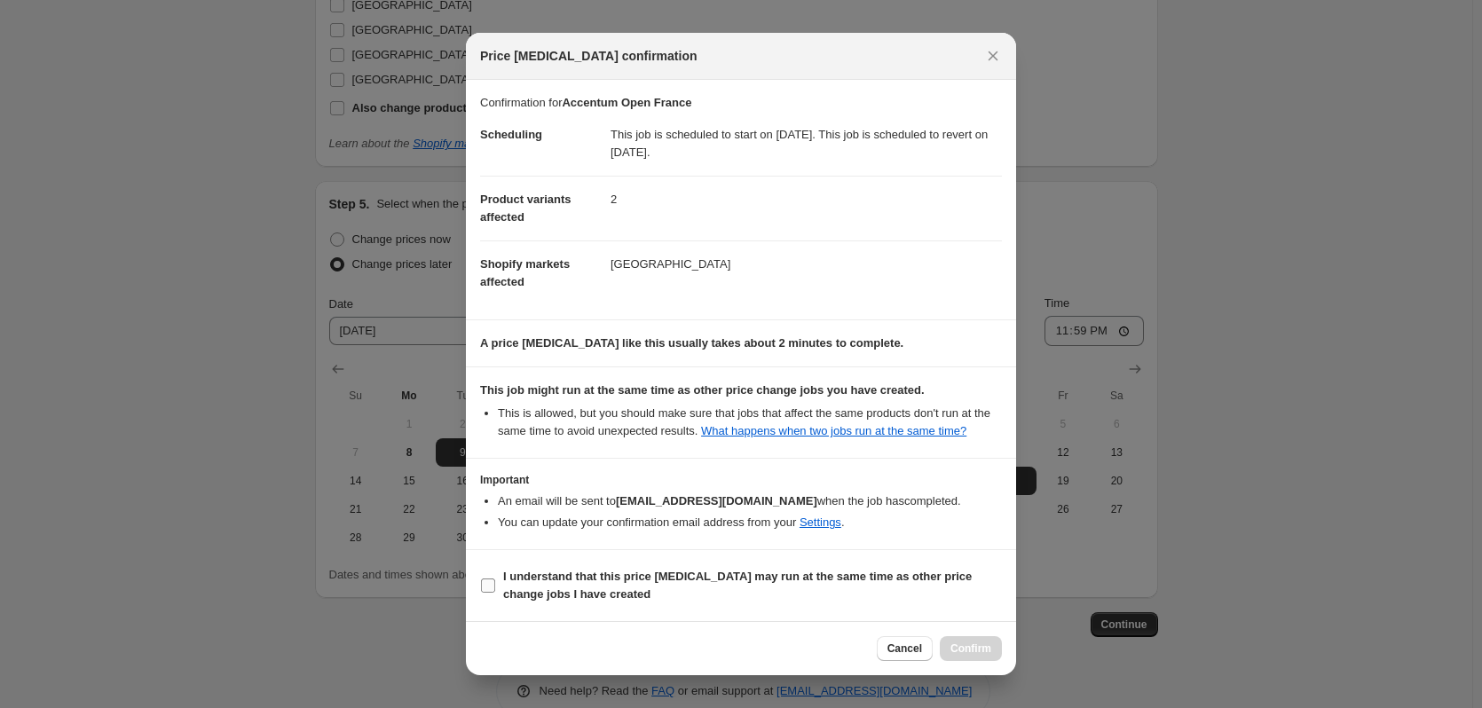
drag, startPoint x: 560, startPoint y: 581, endPoint x: 577, endPoint y: 581, distance: 16.9
click at [560, 581] on b "I understand that this price change job may run at the same time as other price…" at bounding box center [737, 585] width 469 height 31
click at [495, 581] on input "I understand that this price change job may run at the same time as other price…" at bounding box center [488, 586] width 14 height 14
checkbox input "true"
click at [961, 650] on span "Confirm" at bounding box center [971, 649] width 41 height 14
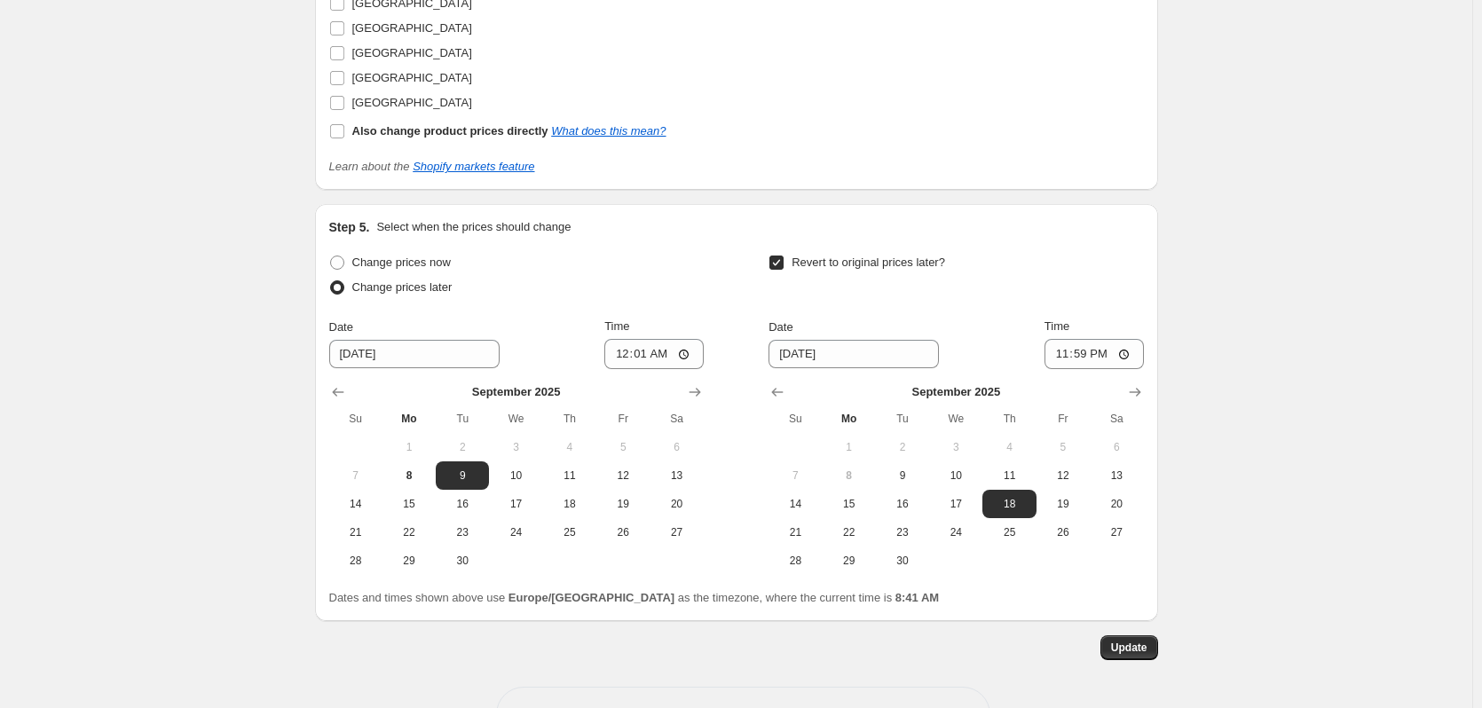
scroll to position [1541, 0]
